Goal: Check status

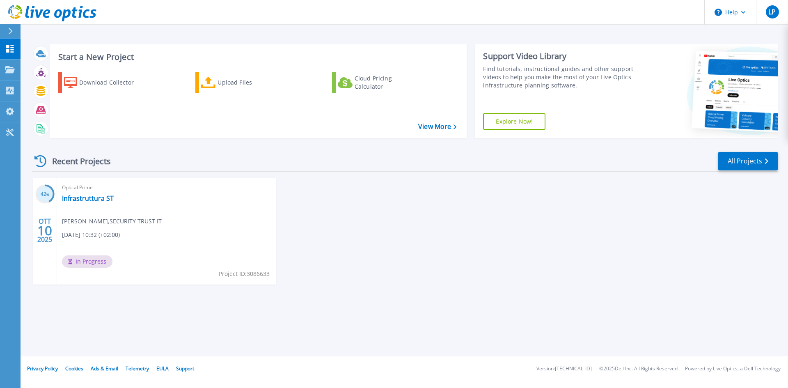
drag, startPoint x: 362, startPoint y: 167, endPoint x: 388, endPoint y: 180, distance: 29.4
click at [362, 167] on div "Recent Projects All Projects" at bounding box center [405, 161] width 746 height 21
click at [83, 199] on link "Infrastruttura ST" at bounding box center [88, 198] width 52 height 8
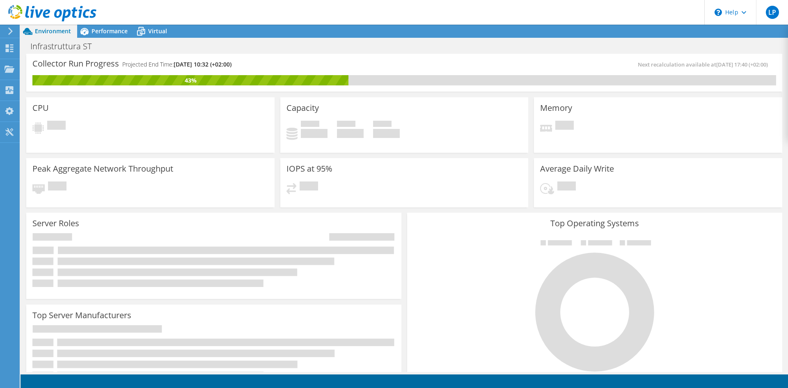
click at [41, 29] on span "Environment" at bounding box center [53, 31] width 36 height 8
click at [11, 47] on use at bounding box center [10, 48] width 8 height 8
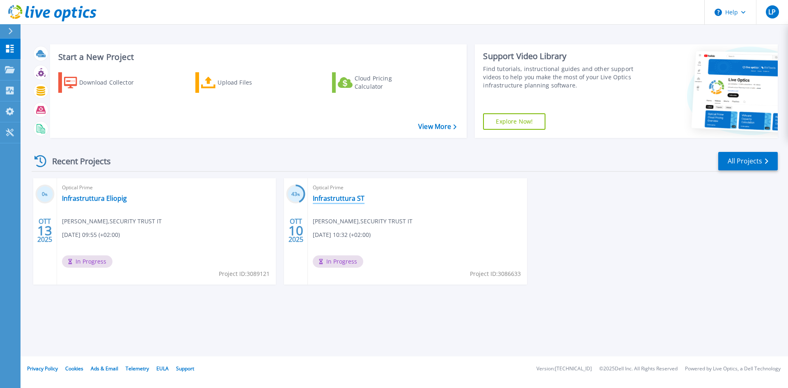
click at [341, 197] on link "Infrastruttura ST" at bounding box center [339, 198] width 52 height 8
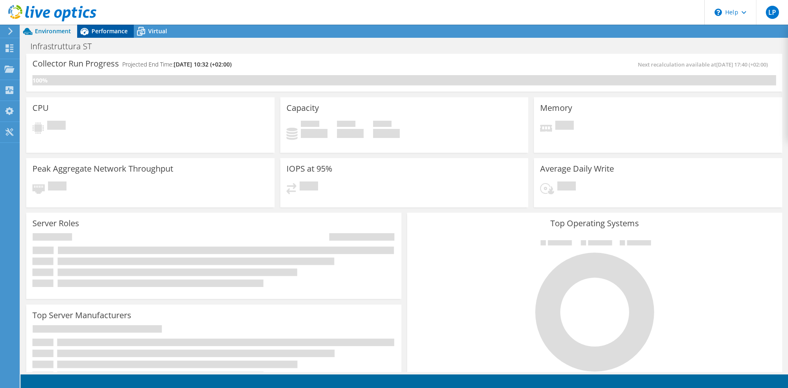
click at [104, 28] on span "Performance" at bounding box center [110, 31] width 36 height 8
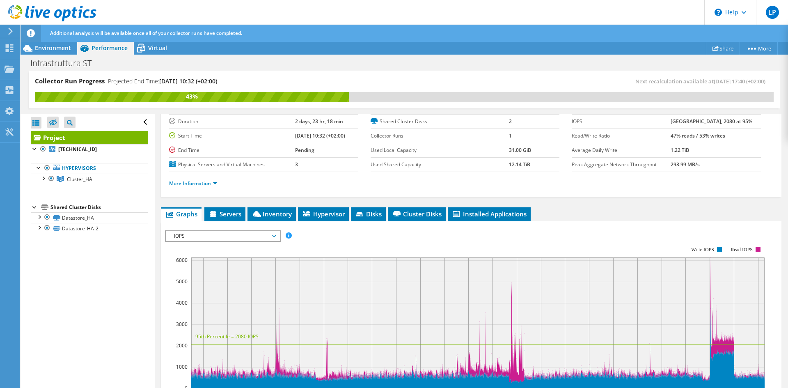
scroll to position [41, 0]
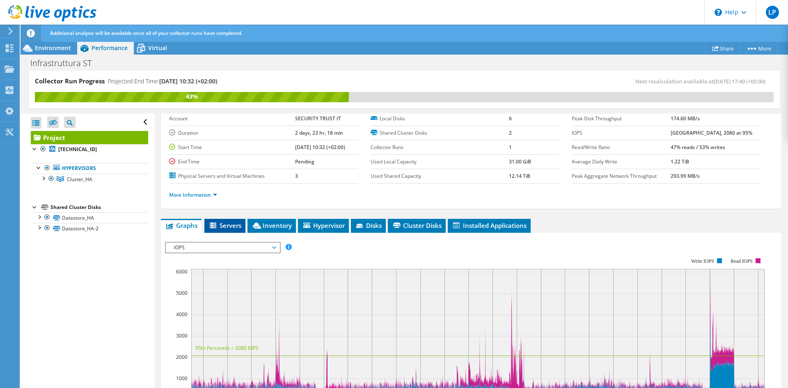
click at [225, 223] on span "Servers" at bounding box center [225, 225] width 33 height 8
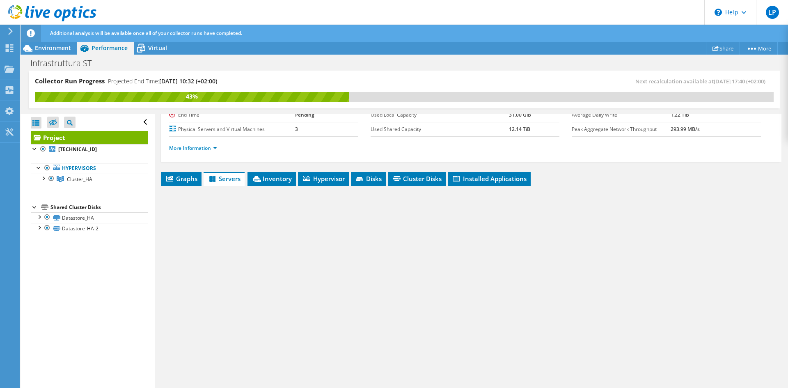
scroll to position [91, 0]
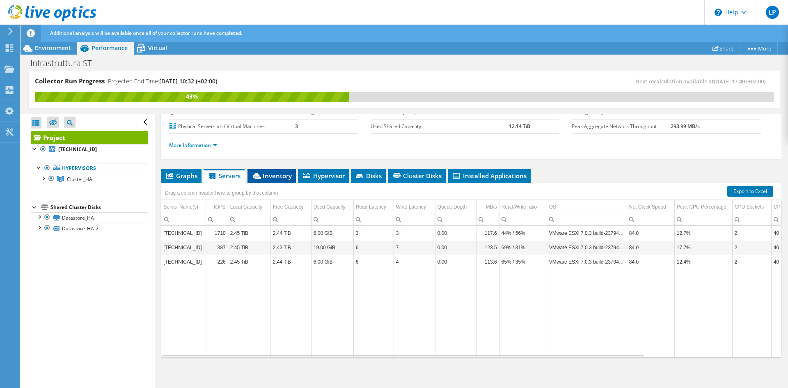
click at [270, 179] on span "Inventory" at bounding box center [272, 176] width 40 height 8
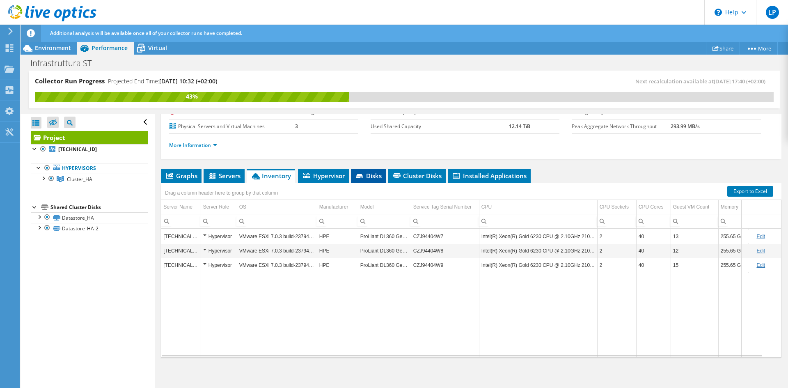
click at [379, 178] on span "Disks" at bounding box center [368, 176] width 27 height 8
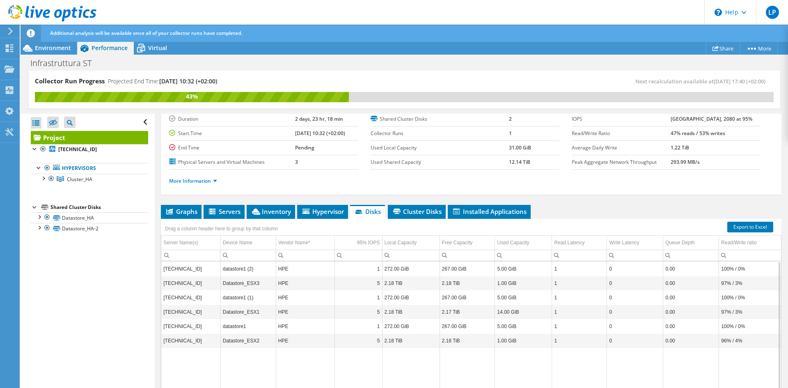
scroll to position [0, 0]
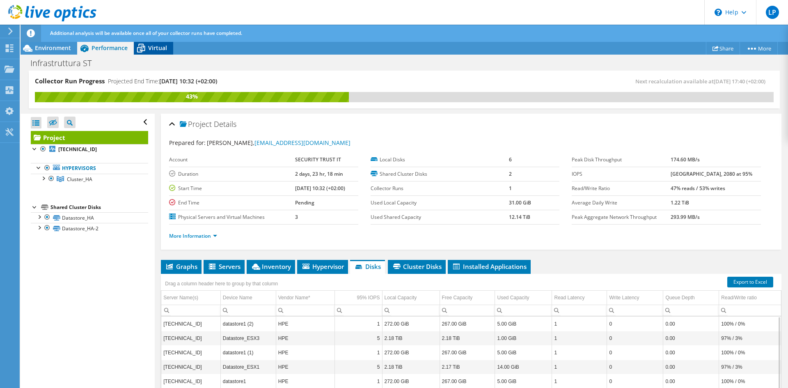
click at [166, 49] on span "Virtual" at bounding box center [157, 48] width 19 height 8
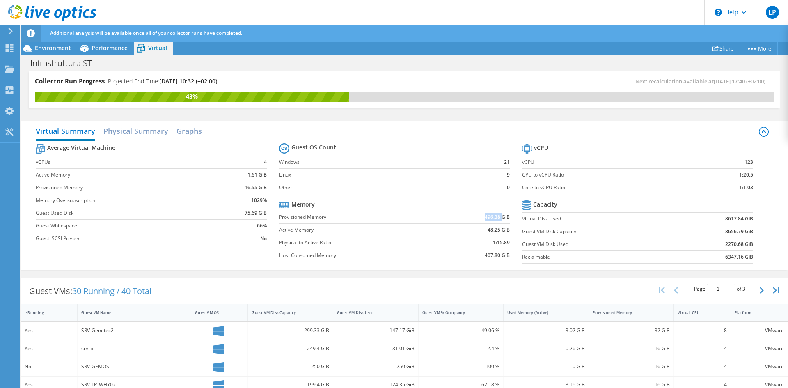
drag, startPoint x: 479, startPoint y: 220, endPoint x: 497, endPoint y: 218, distance: 18.5
click at [497, 218] on td "496.38 GiB" at bounding box center [476, 217] width 67 height 13
drag, startPoint x: 484, startPoint y: 229, endPoint x: 498, endPoint y: 228, distance: 14.0
click at [498, 228] on b "48.25 GiB" at bounding box center [499, 230] width 22 height 8
click at [443, 230] on td "48.25 GiB" at bounding box center [476, 229] width 67 height 13
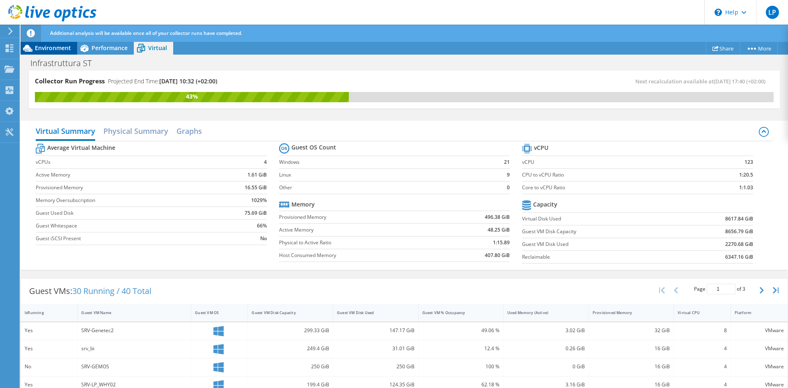
click at [45, 53] on div "Environment" at bounding box center [49, 47] width 57 height 13
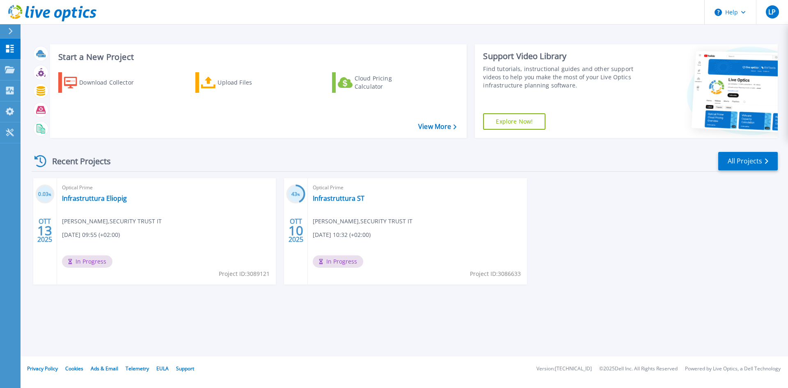
click at [574, 259] on div "0.03 % [PERSON_NAME] 13 2025 Optical Prime Infrastruttura [PERSON_NAME] , SECUR…" at bounding box center [401, 239] width 753 height 123
